Goal: Task Accomplishment & Management: Use online tool/utility

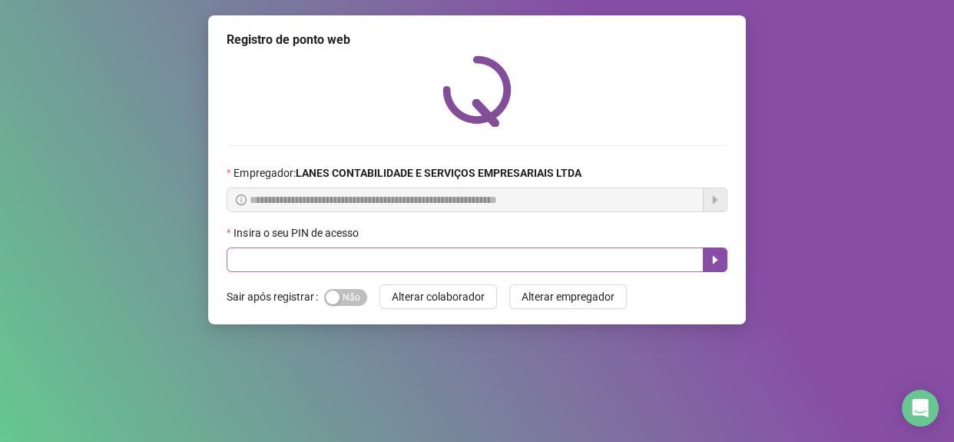
click at [413, 245] on div "Insira o seu PIN de acesso" at bounding box center [477, 235] width 501 height 23
click at [410, 249] on input "text" at bounding box center [465, 259] width 477 height 25
type input "*****"
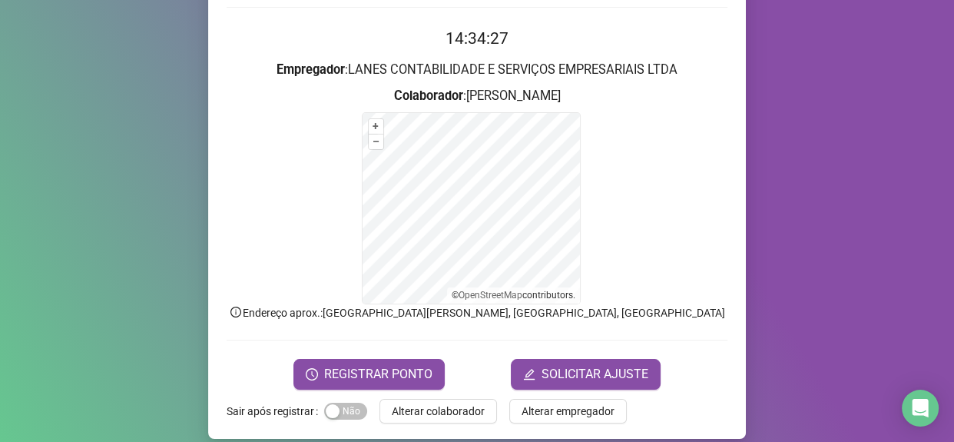
scroll to position [139, 0]
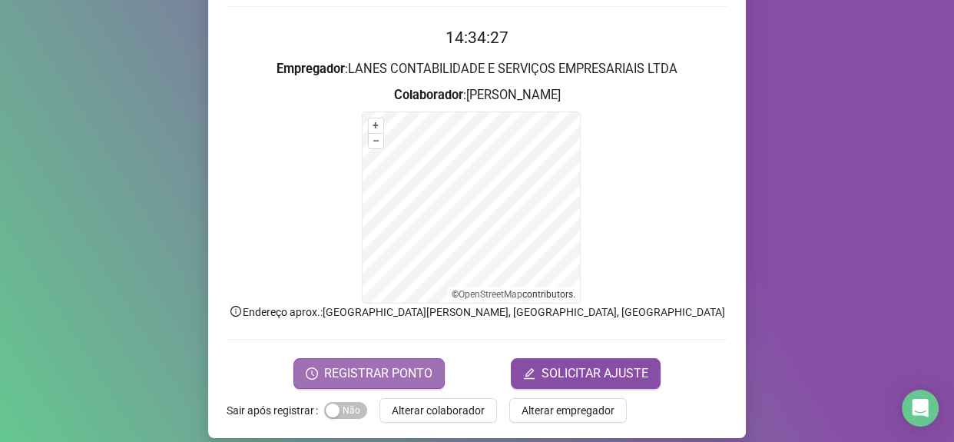
click at [389, 375] on span "REGISTRAR PONTO" at bounding box center [378, 373] width 108 height 18
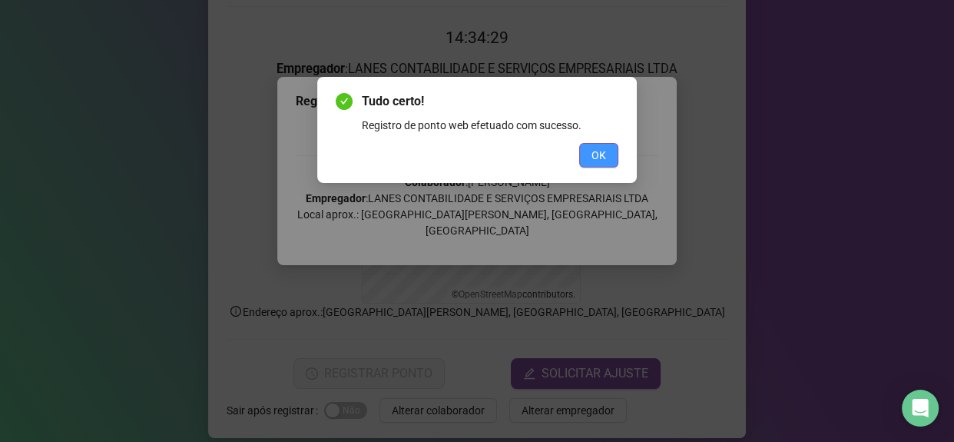
click at [592, 165] on button "OK" at bounding box center [598, 155] width 39 height 25
